Goal: Information Seeking & Learning: Learn about a topic

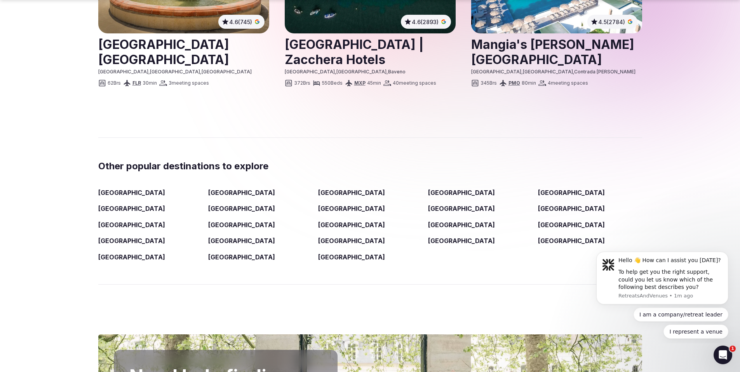
scroll to position [1157, 0]
click at [218, 204] on link "Greece" at bounding box center [241, 208] width 67 height 8
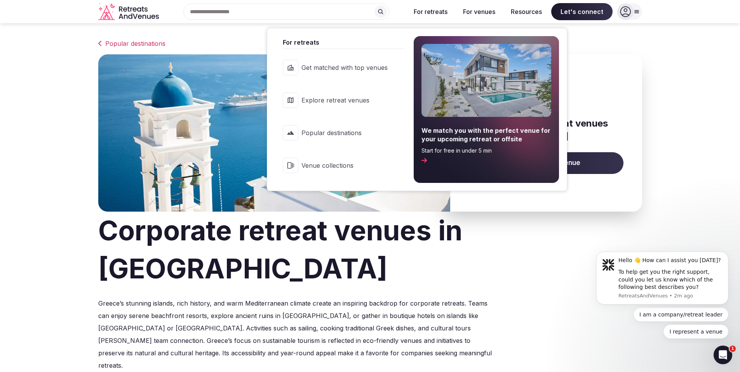
click at [323, 167] on span "Venue collections" at bounding box center [345, 165] width 86 height 9
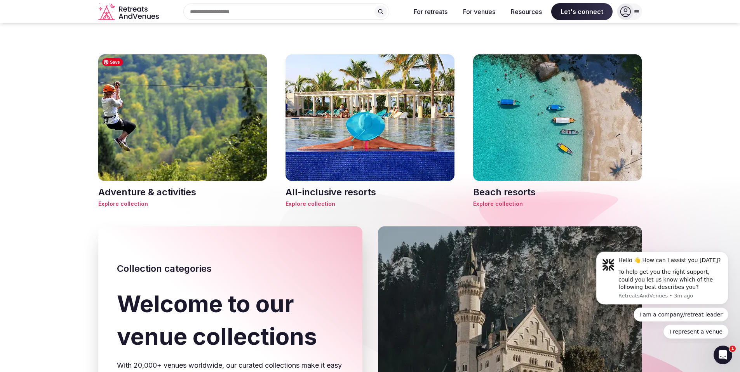
click at [201, 137] on img at bounding box center [182, 117] width 169 height 127
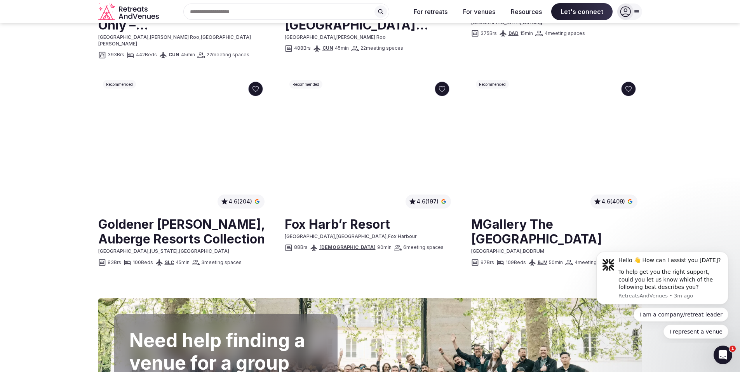
scroll to position [819, 0]
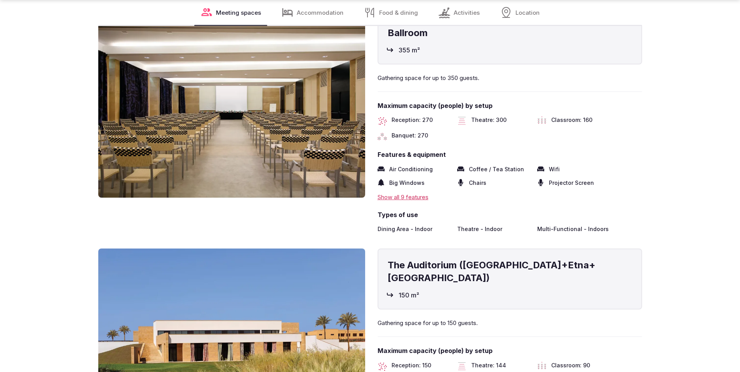
scroll to position [1129, 0]
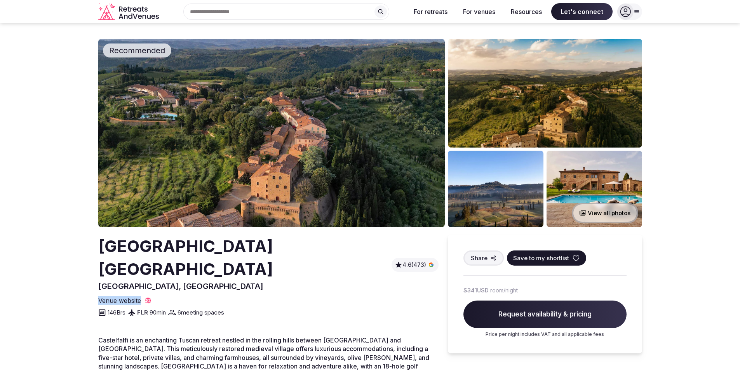
click at [600, 215] on button "View all photos" at bounding box center [605, 213] width 66 height 21
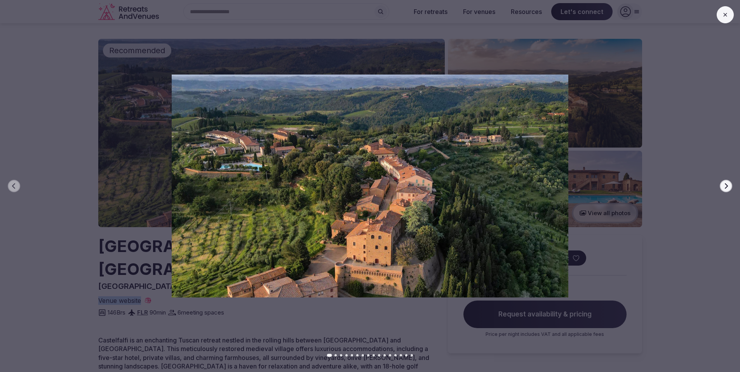
click at [726, 185] on icon "button" at bounding box center [726, 185] width 3 height 5
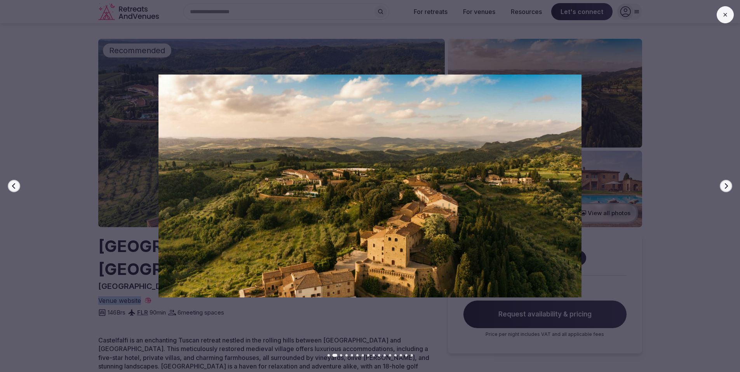
click at [726, 185] on icon "button" at bounding box center [726, 185] width 3 height 5
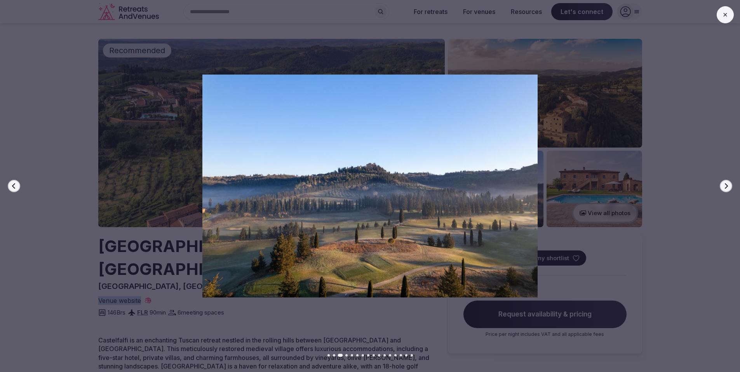
click at [726, 185] on icon "button" at bounding box center [726, 185] width 3 height 5
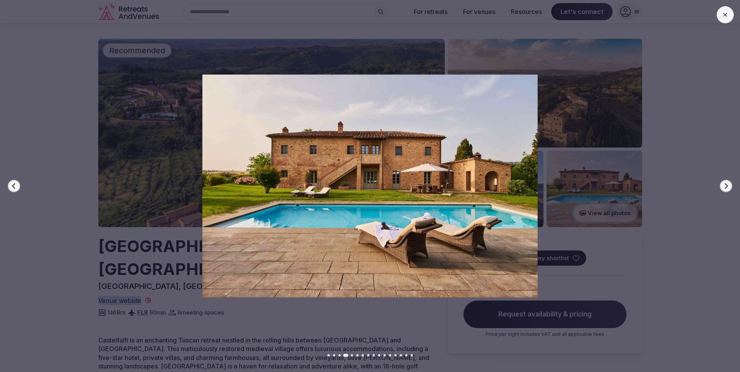
click at [726, 185] on icon "button" at bounding box center [726, 185] width 3 height 5
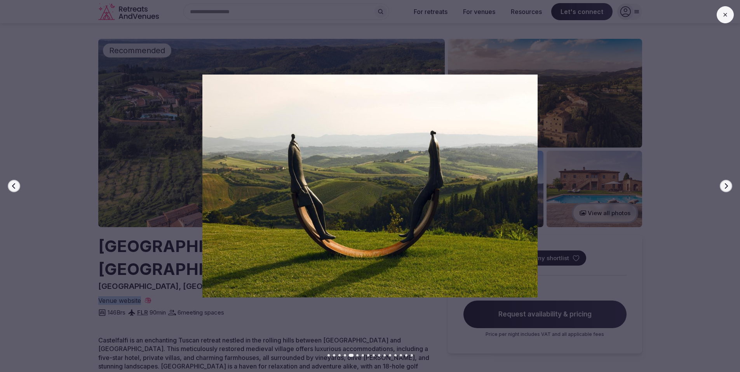
click at [726, 185] on icon "button" at bounding box center [726, 185] width 3 height 5
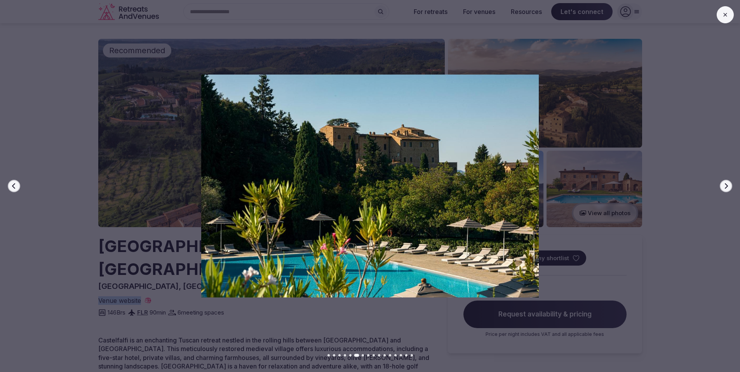
click at [726, 185] on icon "button" at bounding box center [726, 185] width 3 height 5
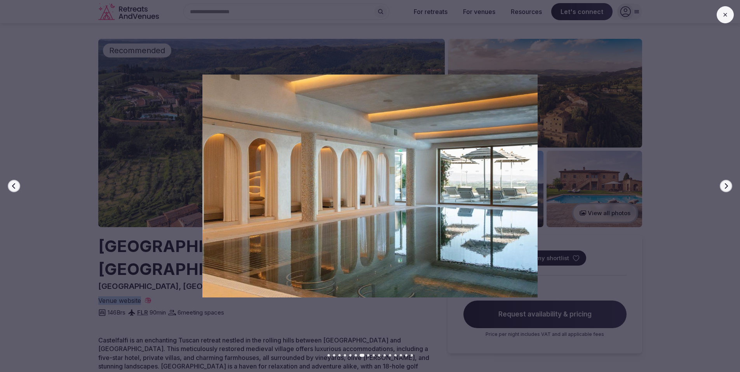
click at [726, 185] on icon "button" at bounding box center [726, 185] width 3 height 5
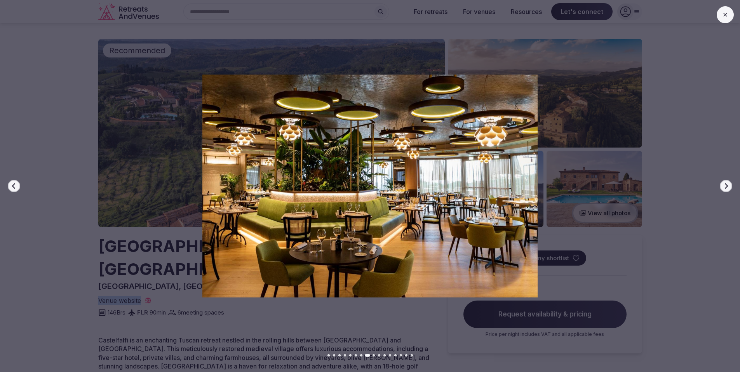
click at [726, 185] on icon "button" at bounding box center [726, 185] width 3 height 5
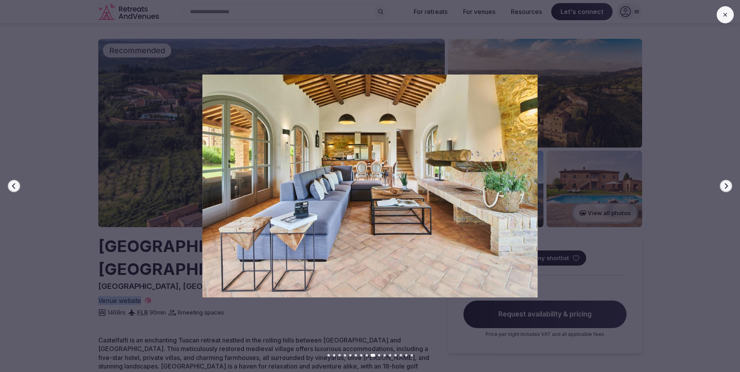
click at [726, 185] on icon "button" at bounding box center [726, 185] width 3 height 5
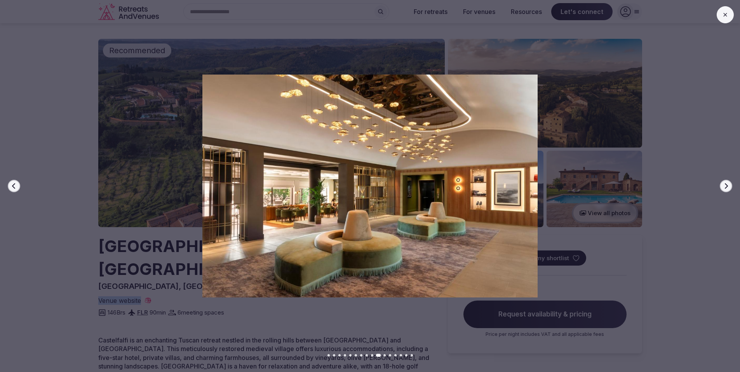
click at [726, 185] on icon "button" at bounding box center [726, 185] width 3 height 5
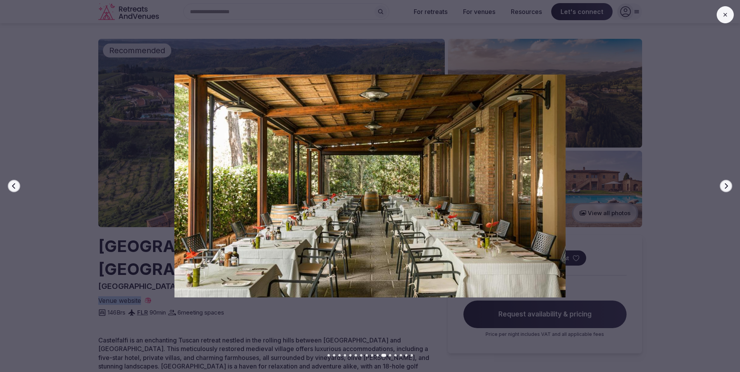
click at [726, 185] on icon "button" at bounding box center [726, 185] width 3 height 5
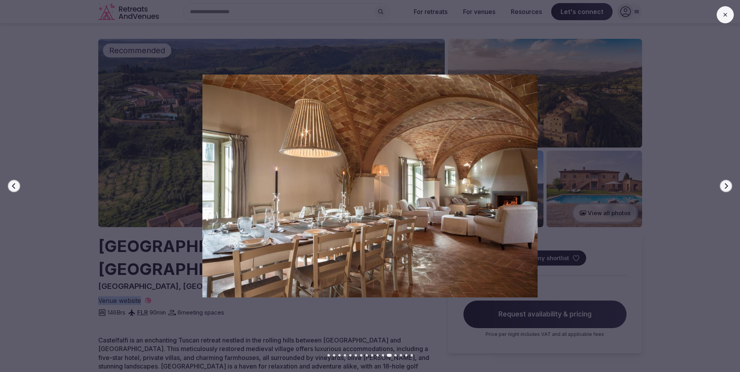
click at [726, 185] on icon "button" at bounding box center [726, 185] width 3 height 5
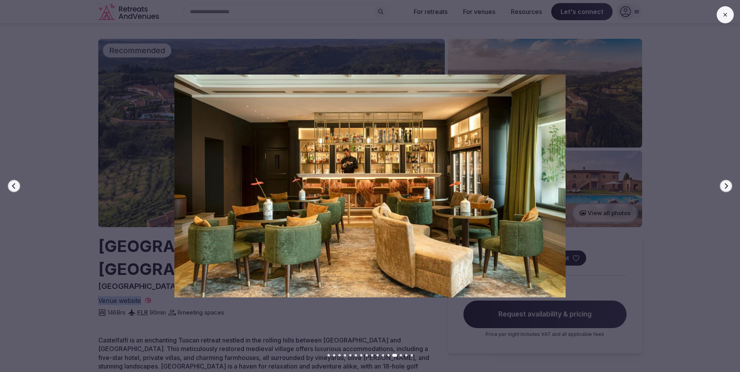
click at [726, 185] on icon "button" at bounding box center [726, 185] width 3 height 5
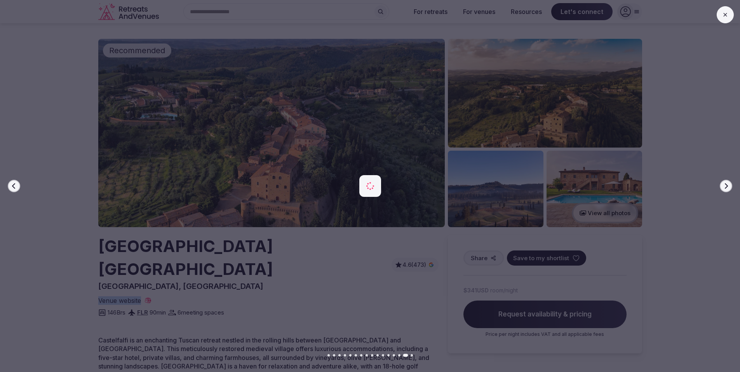
click at [726, 185] on icon "button" at bounding box center [726, 185] width 3 height 5
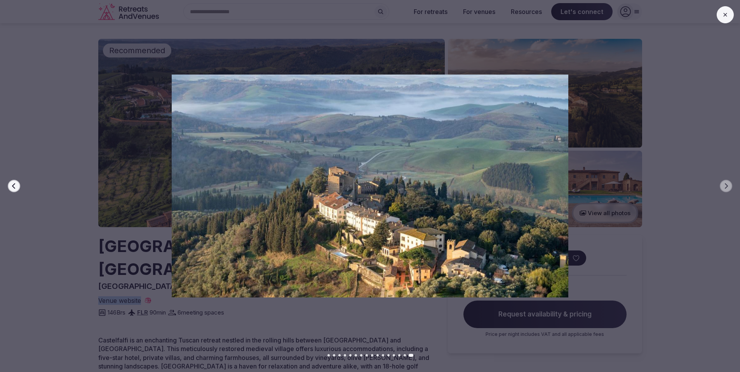
click at [696, 131] on div at bounding box center [367, 186] width 746 height 223
click at [470, 47] on div "Previous slide Next slide" at bounding box center [370, 186] width 740 height 372
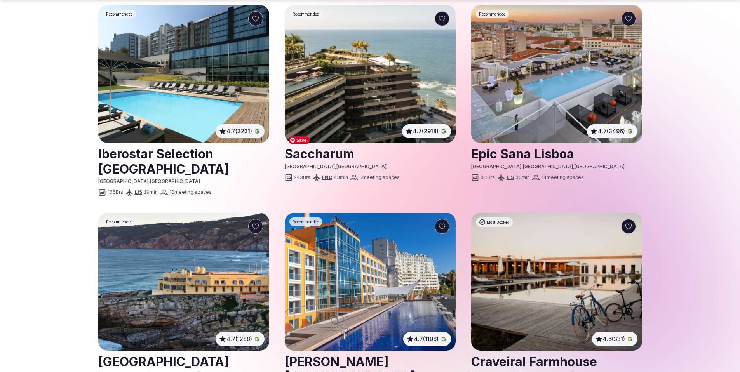
scroll to position [820, 0]
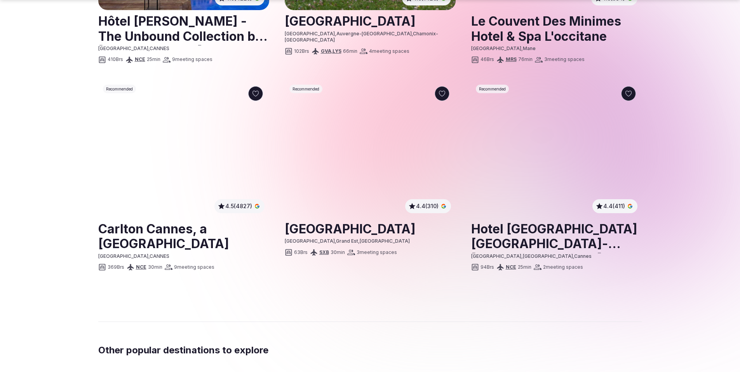
scroll to position [976, 0]
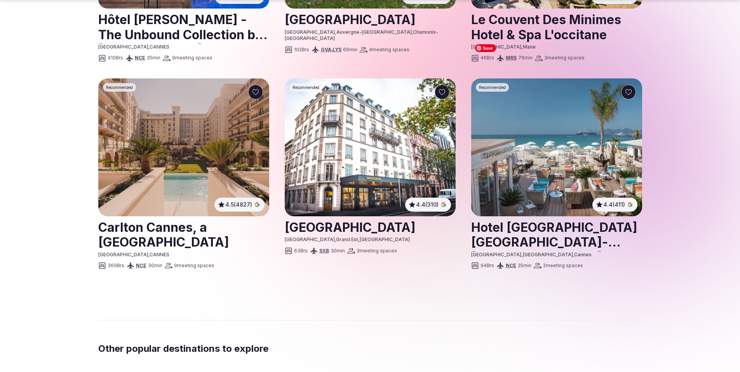
click at [562, 133] on img at bounding box center [556, 147] width 171 height 138
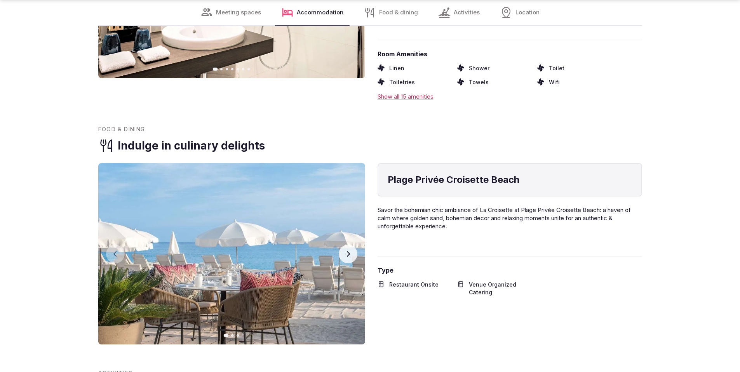
scroll to position [1092, 0]
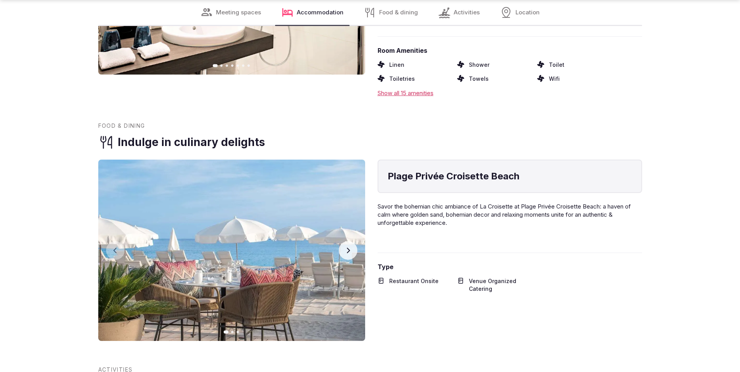
click at [351, 241] on button "Next slide" at bounding box center [348, 250] width 19 height 19
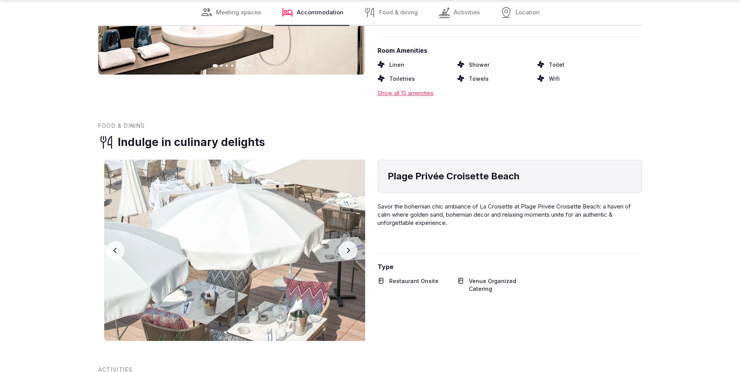
click at [351, 241] on button "Next slide" at bounding box center [348, 250] width 19 height 19
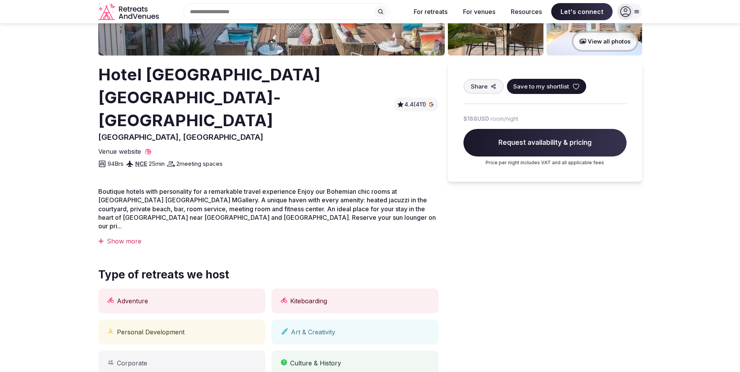
scroll to position [0, 0]
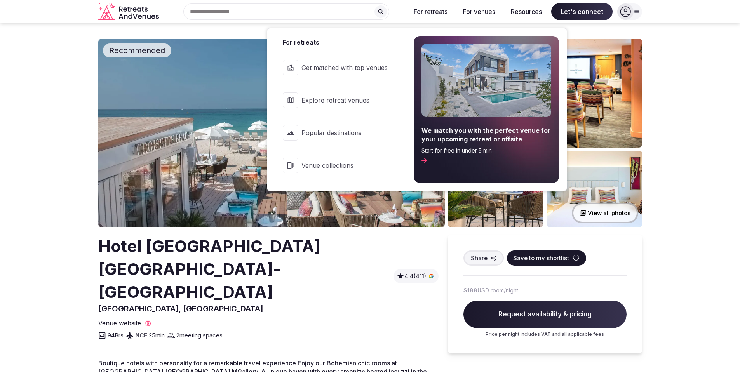
click at [326, 167] on span "Venue collections" at bounding box center [345, 165] width 86 height 9
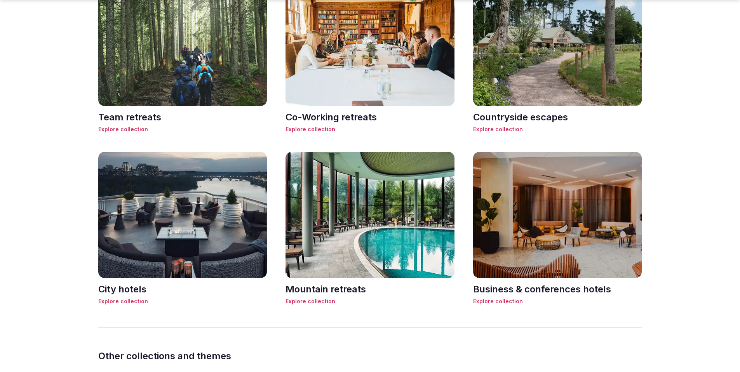
scroll to position [992, 0]
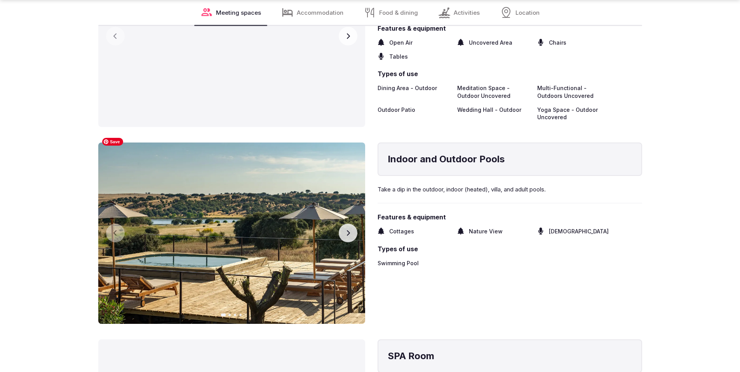
scroll to position [1193, 0]
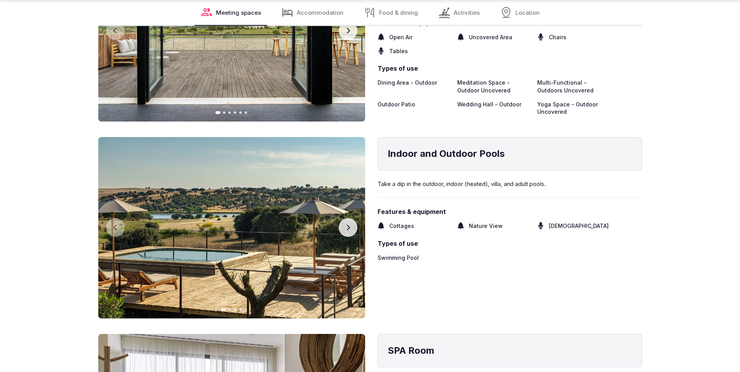
click at [346, 225] on icon "button" at bounding box center [348, 228] width 6 height 6
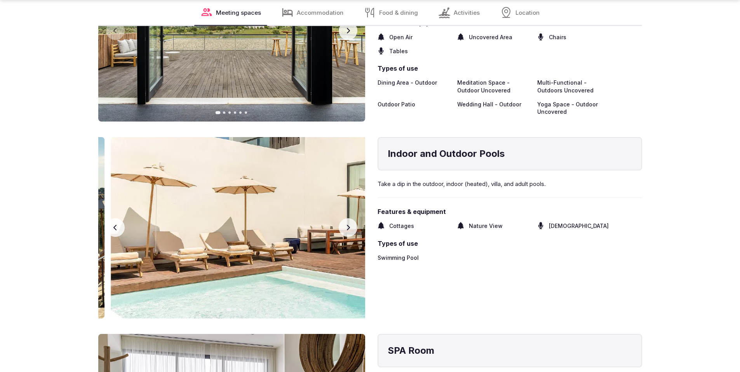
click at [347, 225] on icon "button" at bounding box center [348, 228] width 6 height 6
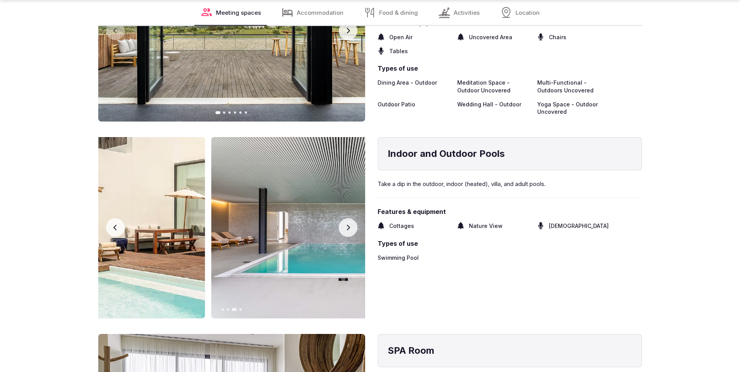
click at [347, 225] on icon "button" at bounding box center [348, 228] width 6 height 6
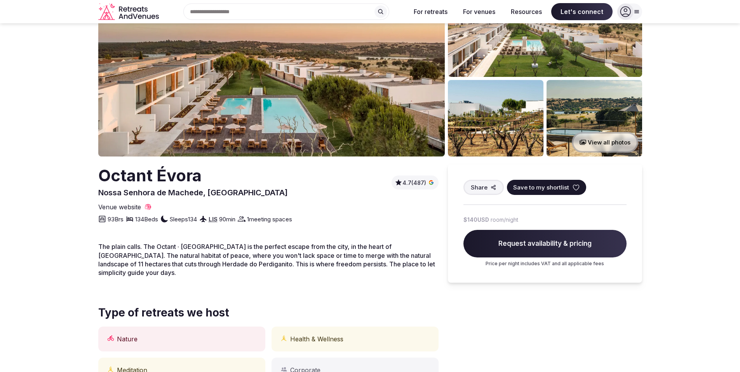
scroll to position [69, 0]
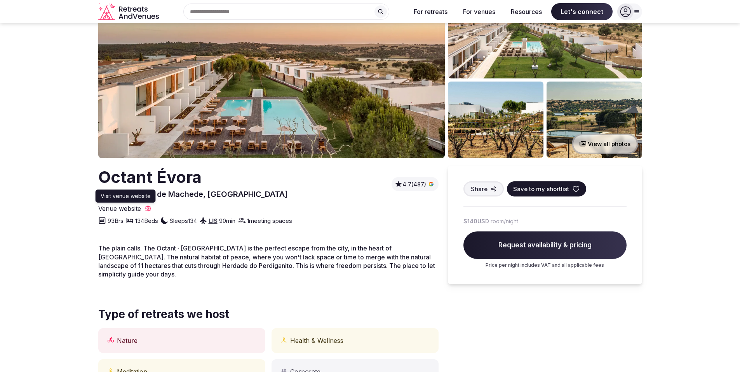
click at [135, 207] on span "Venue website" at bounding box center [119, 208] width 43 height 9
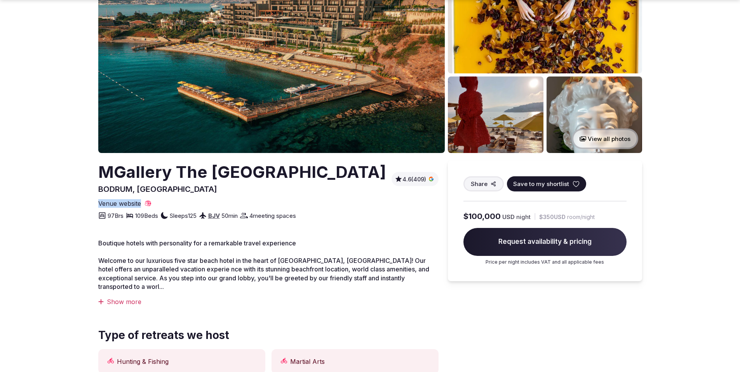
scroll to position [114, 0]
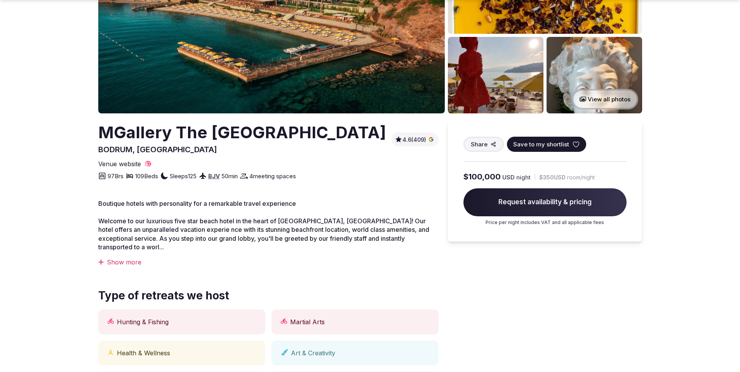
drag, startPoint x: 126, startPoint y: 275, endPoint x: 185, endPoint y: 270, distance: 58.5
click at [127, 267] on div "Show more" at bounding box center [268, 262] width 340 height 9
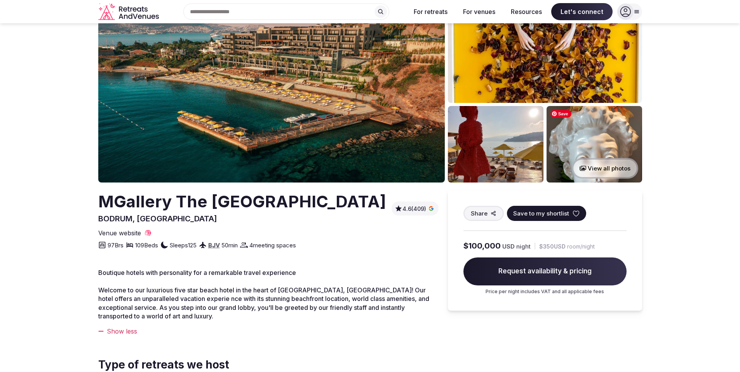
scroll to position [0, 0]
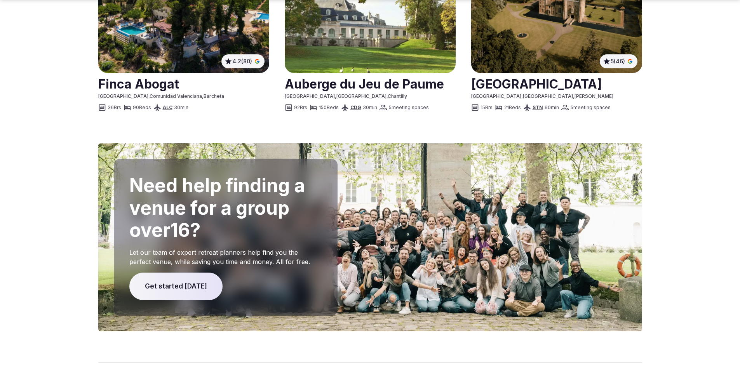
scroll to position [1158, 0]
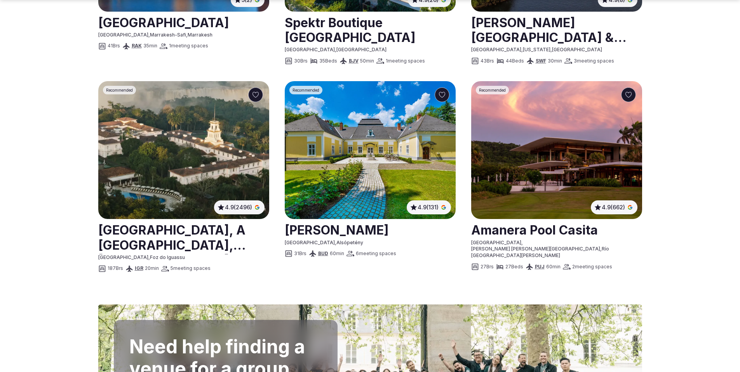
scroll to position [844, 0]
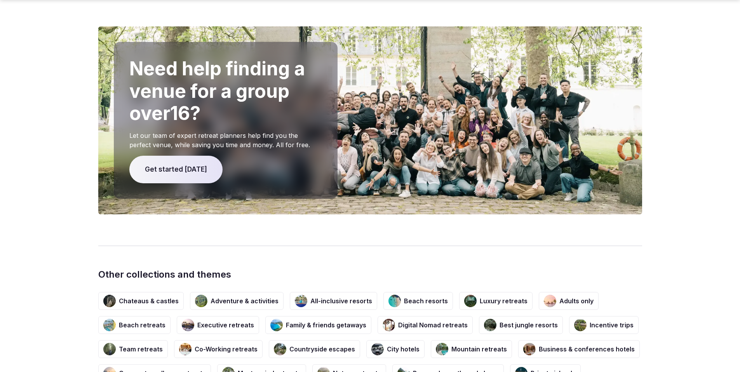
scroll to position [1109, 0]
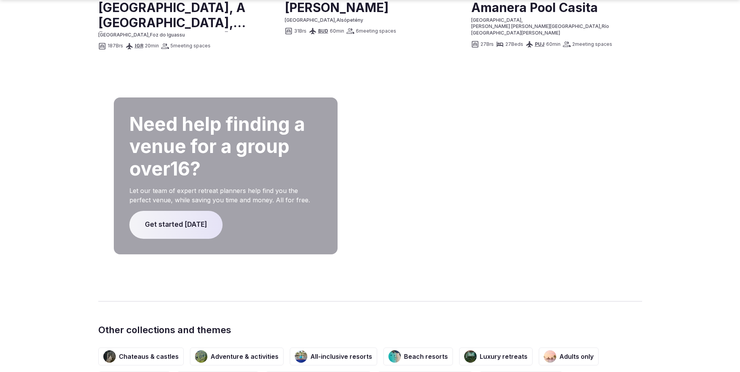
scroll to position [1139, 0]
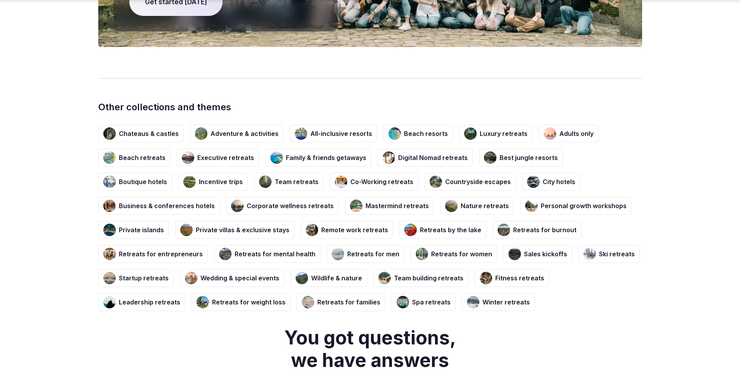
scroll to position [1354, 0]
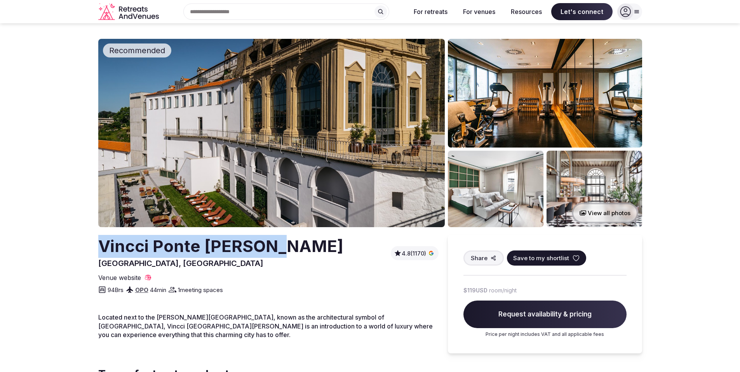
drag, startPoint x: 278, startPoint y: 244, endPoint x: 94, endPoint y: 246, distance: 184.6
copy h2 "Vincci Ponte de Ferro"
click at [120, 279] on span "Venue website" at bounding box center [119, 278] width 43 height 9
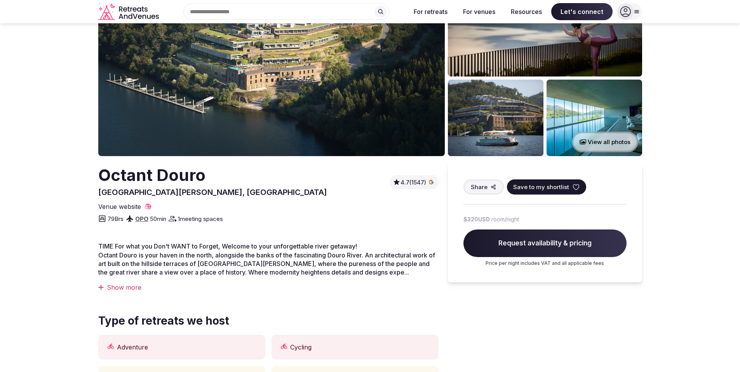
scroll to position [21, 0]
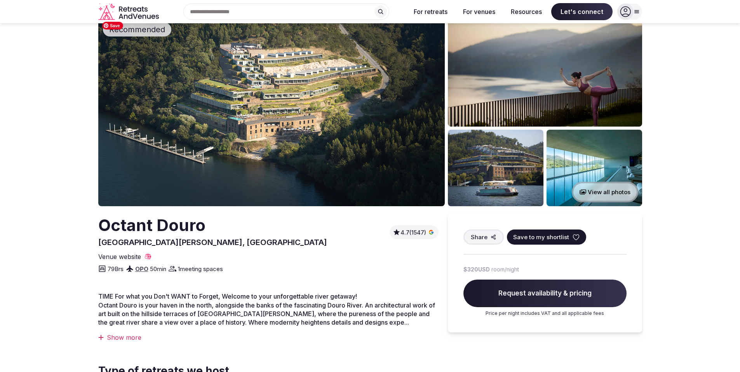
click at [384, 163] on img at bounding box center [271, 112] width 347 height 188
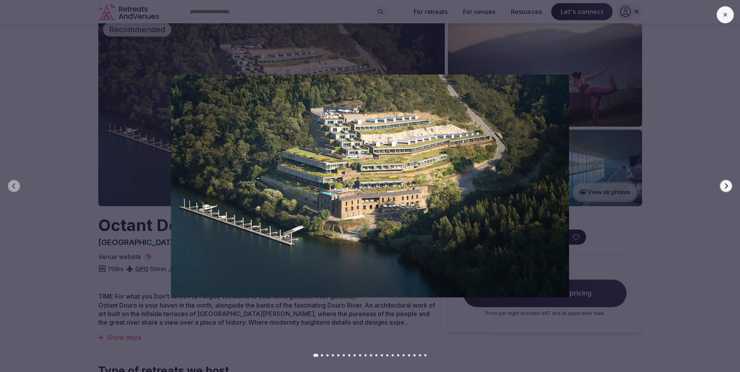
click at [727, 185] on icon "button" at bounding box center [726, 186] width 6 height 6
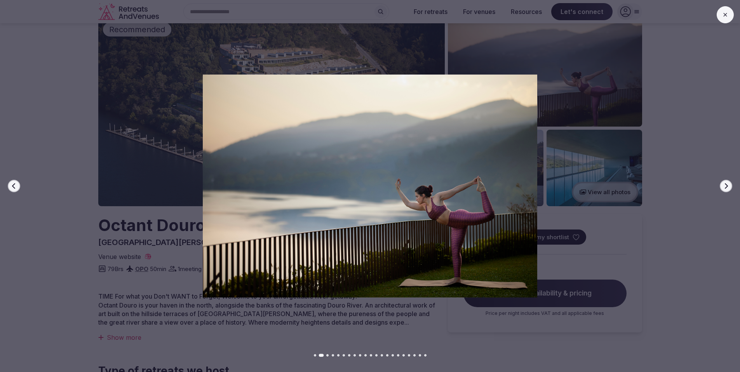
click at [727, 185] on icon "button" at bounding box center [726, 186] width 6 height 6
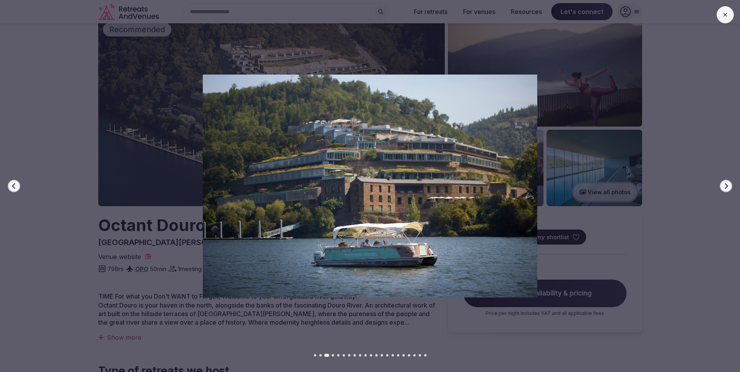
click at [727, 185] on icon "button" at bounding box center [726, 186] width 6 height 6
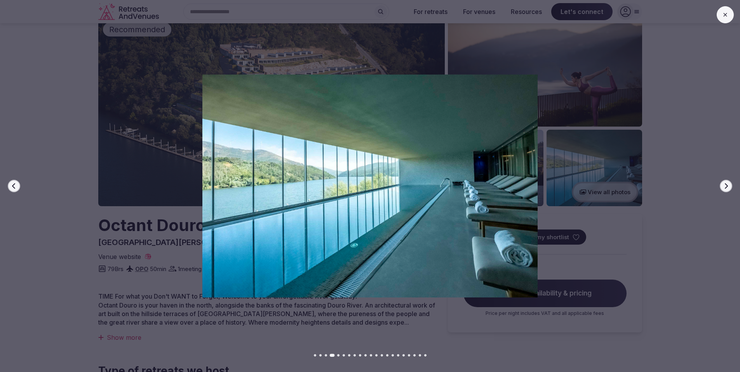
click at [727, 185] on icon "button" at bounding box center [726, 186] width 6 height 6
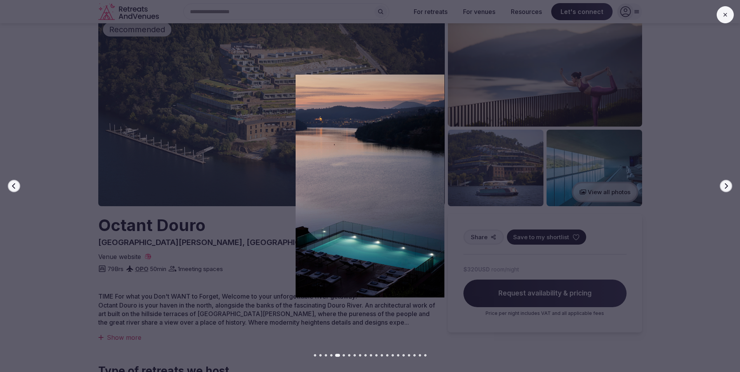
click at [727, 185] on icon "button" at bounding box center [726, 186] width 6 height 6
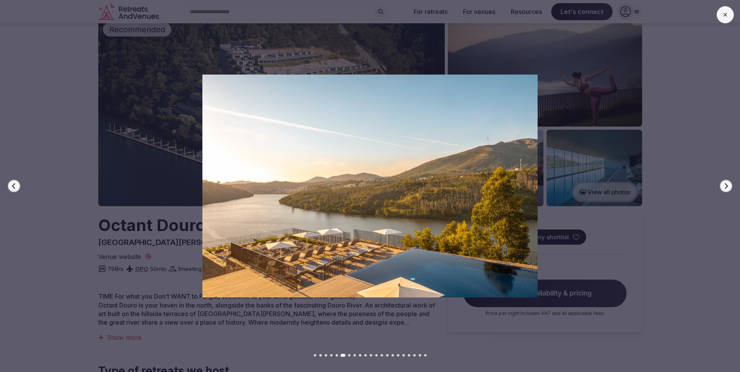
click at [727, 185] on icon "button" at bounding box center [726, 186] width 6 height 6
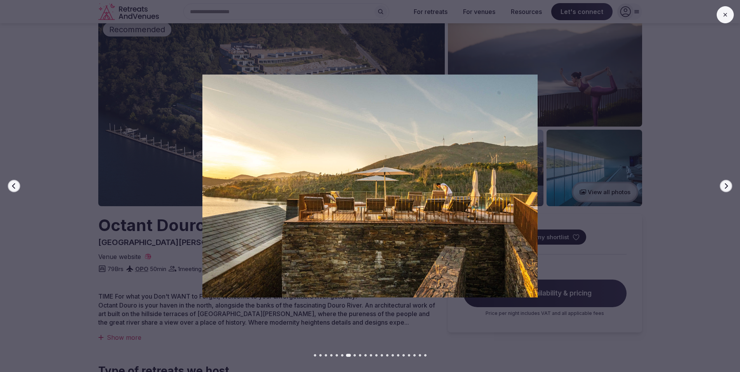
click at [727, 185] on icon "button" at bounding box center [726, 186] width 6 height 6
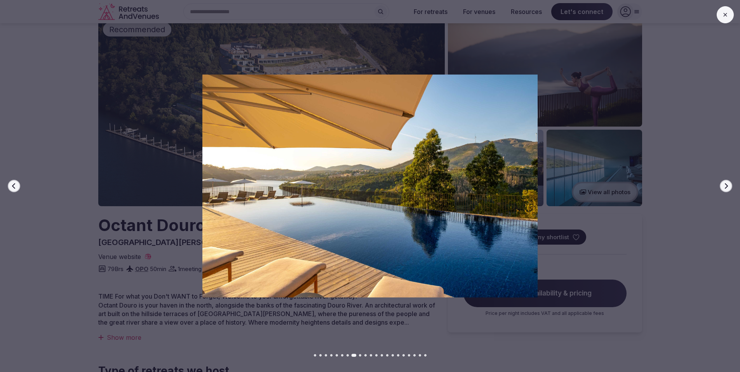
click at [727, 185] on icon "button" at bounding box center [726, 186] width 6 height 6
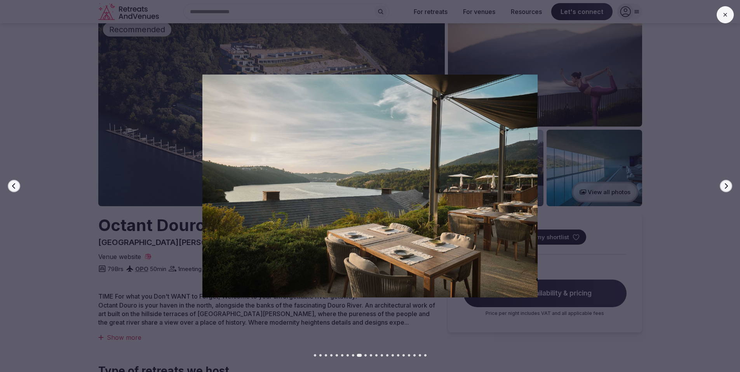
click at [727, 185] on icon "button" at bounding box center [726, 186] width 6 height 6
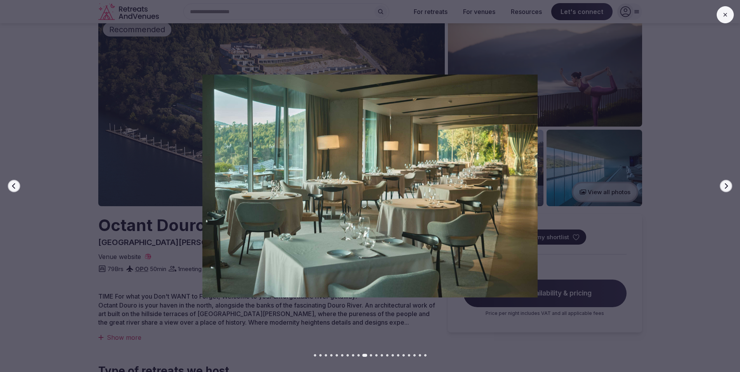
click at [727, 186] on icon "button" at bounding box center [726, 186] width 6 height 6
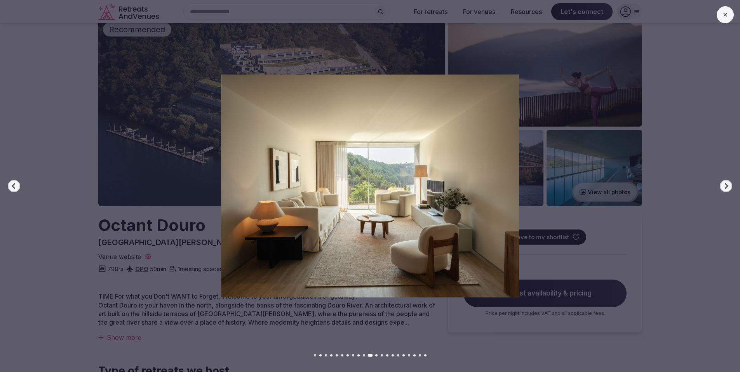
click at [727, 186] on icon "button" at bounding box center [726, 186] width 6 height 6
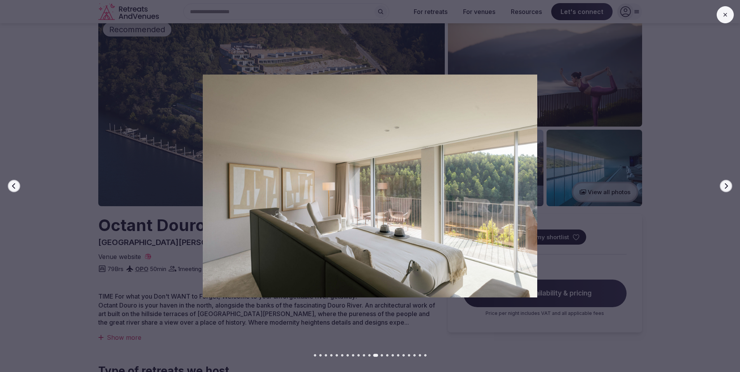
click at [727, 186] on icon "button" at bounding box center [726, 186] width 6 height 6
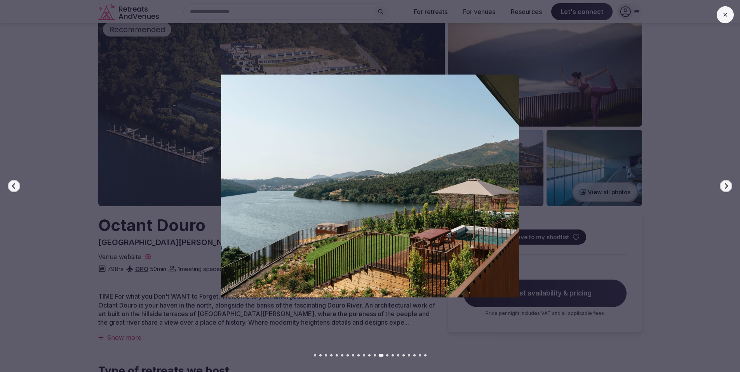
click at [727, 186] on icon "button" at bounding box center [726, 186] width 6 height 6
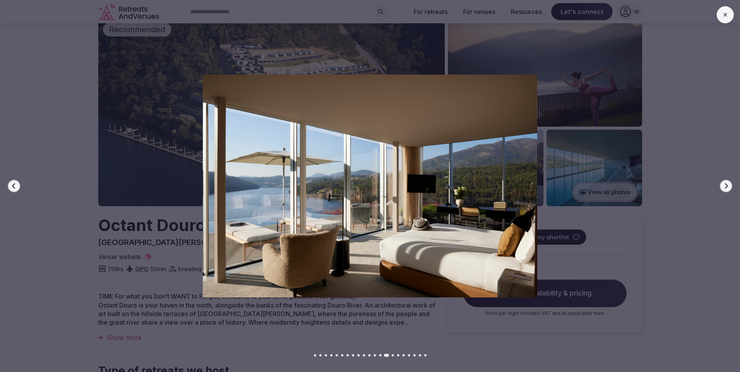
click at [727, 186] on icon "button" at bounding box center [726, 186] width 6 height 6
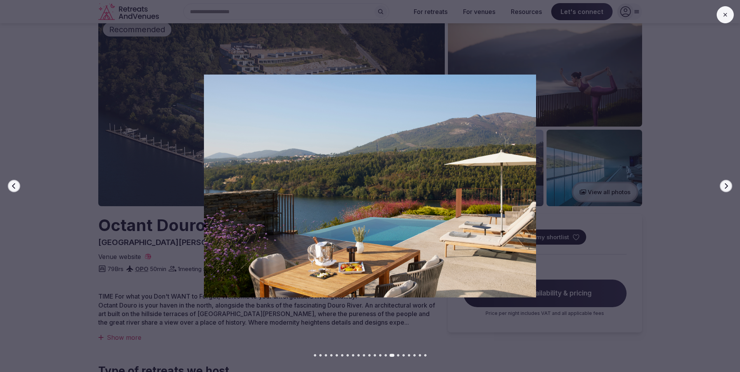
click at [727, 186] on icon "button" at bounding box center [726, 186] width 6 height 6
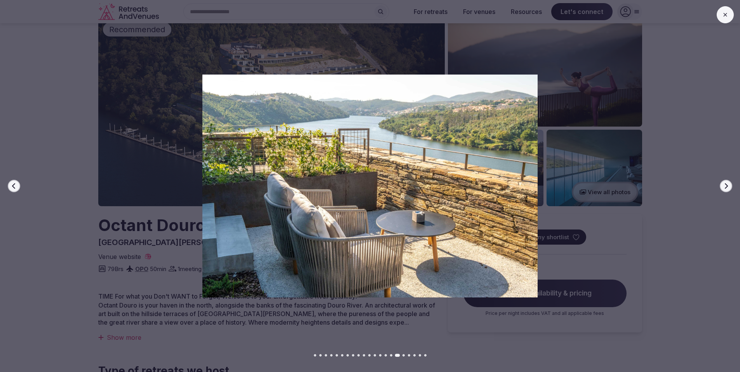
click at [727, 186] on icon "button" at bounding box center [726, 186] width 6 height 6
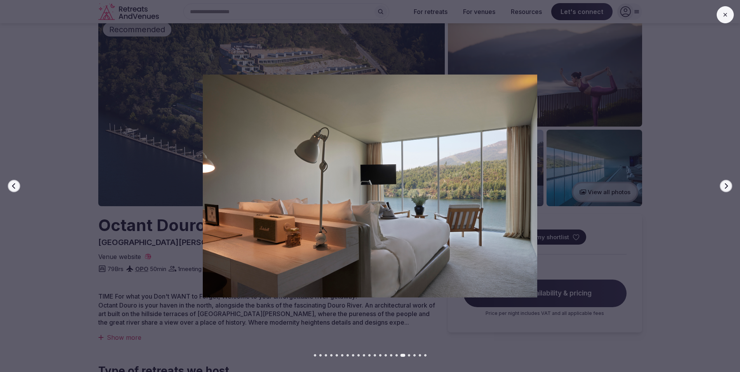
click at [727, 186] on icon "button" at bounding box center [726, 186] width 6 height 6
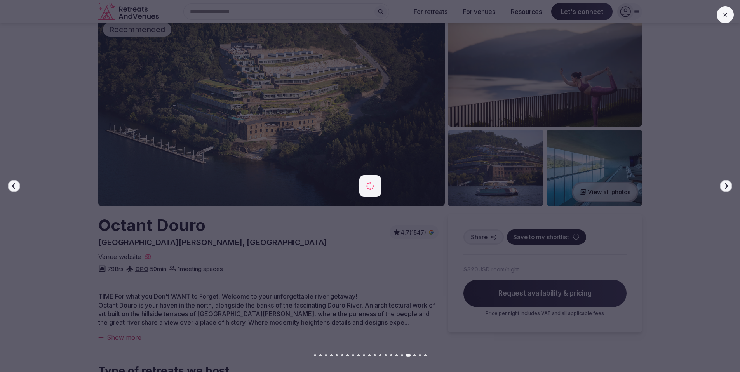
click at [727, 186] on icon "button" at bounding box center [726, 186] width 6 height 6
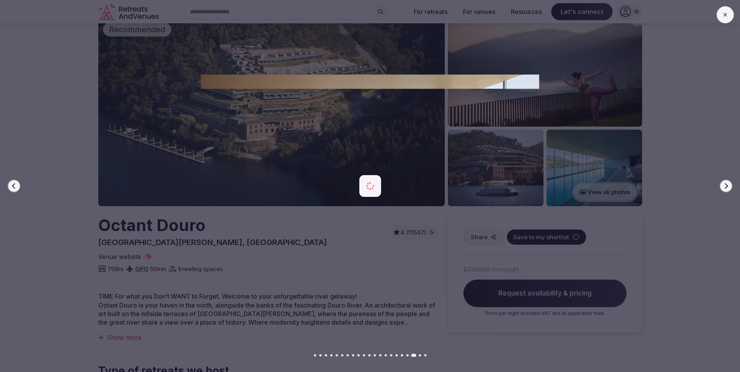
click at [727, 186] on icon "button" at bounding box center [726, 186] width 6 height 6
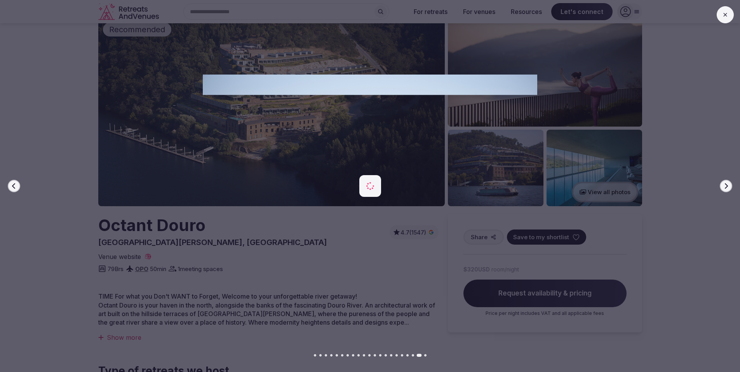
click at [727, 186] on icon "button" at bounding box center [726, 186] width 6 height 6
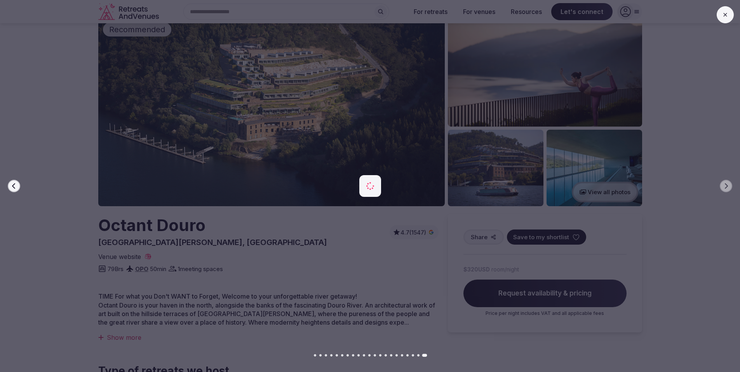
click at [693, 175] on div at bounding box center [367, 186] width 746 height 223
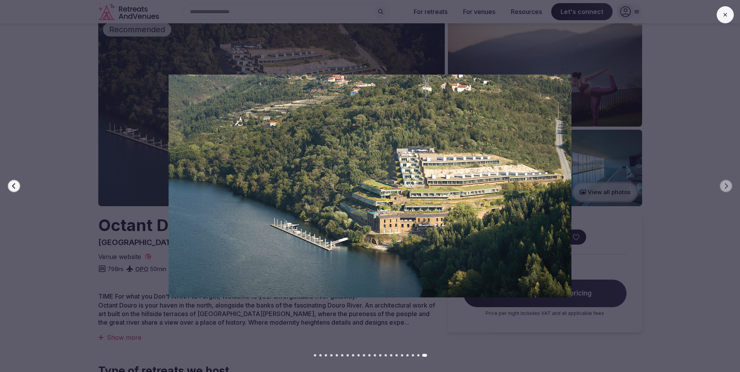
click at [725, 16] on icon at bounding box center [725, 15] width 6 height 6
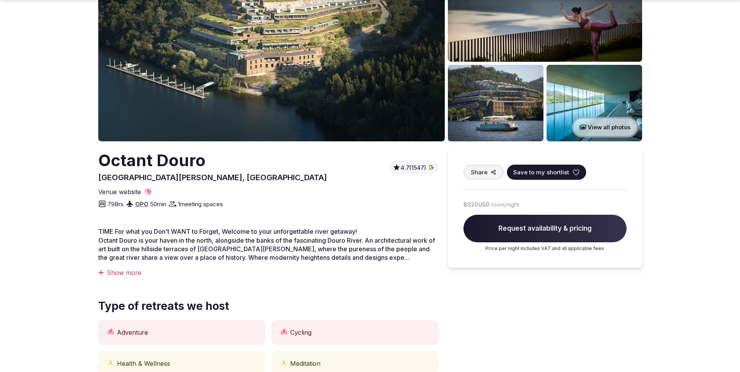
scroll to position [87, 0]
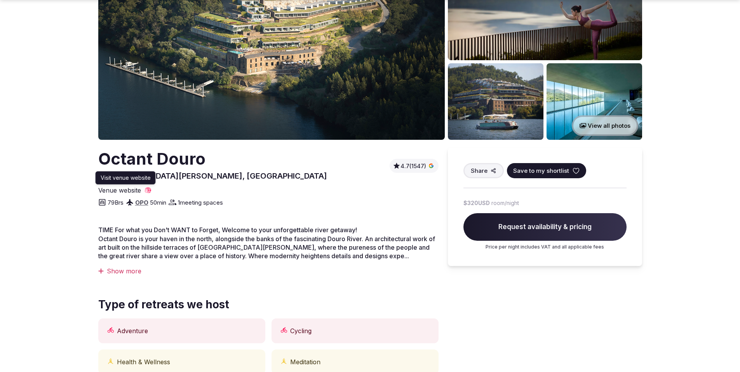
click at [124, 190] on span "Venue website" at bounding box center [119, 190] width 43 height 9
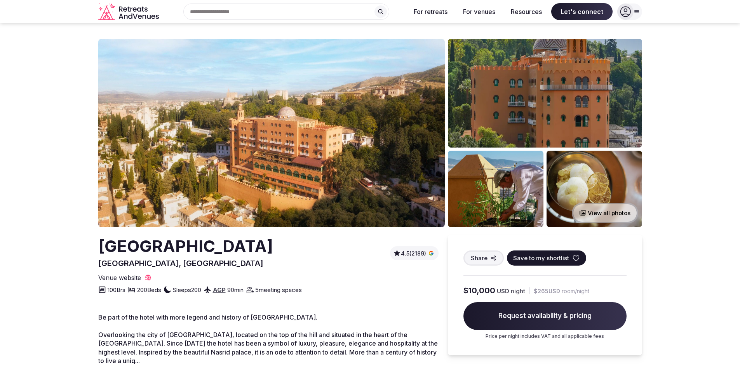
scroll to position [2, 0]
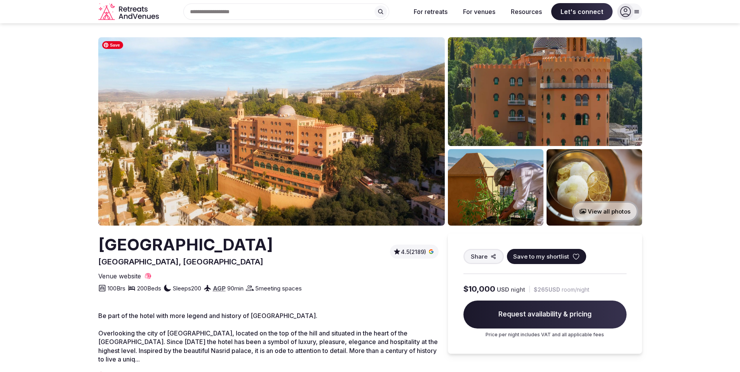
scroll to position [3, 0]
